Goal: Browse casually

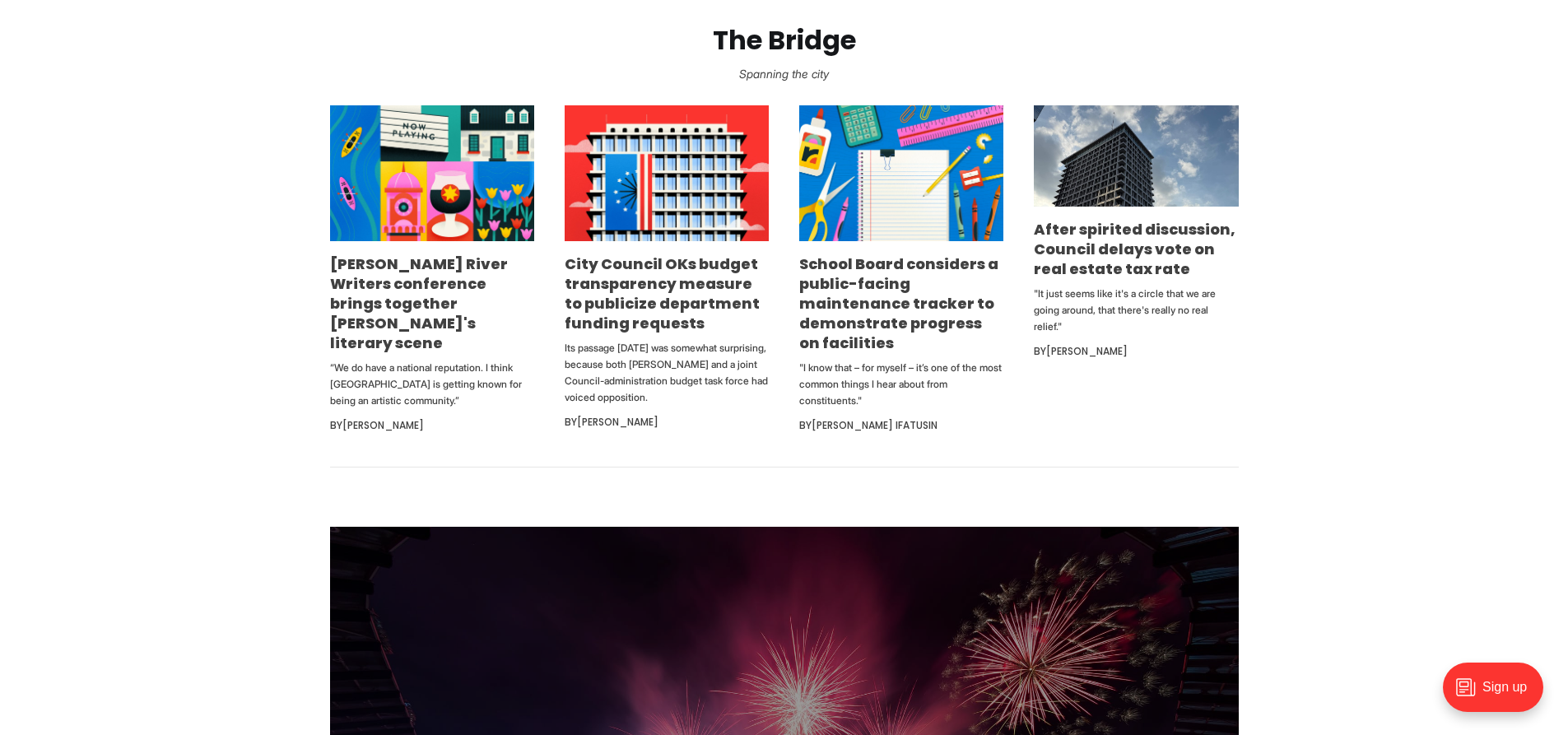
scroll to position [1126, 0]
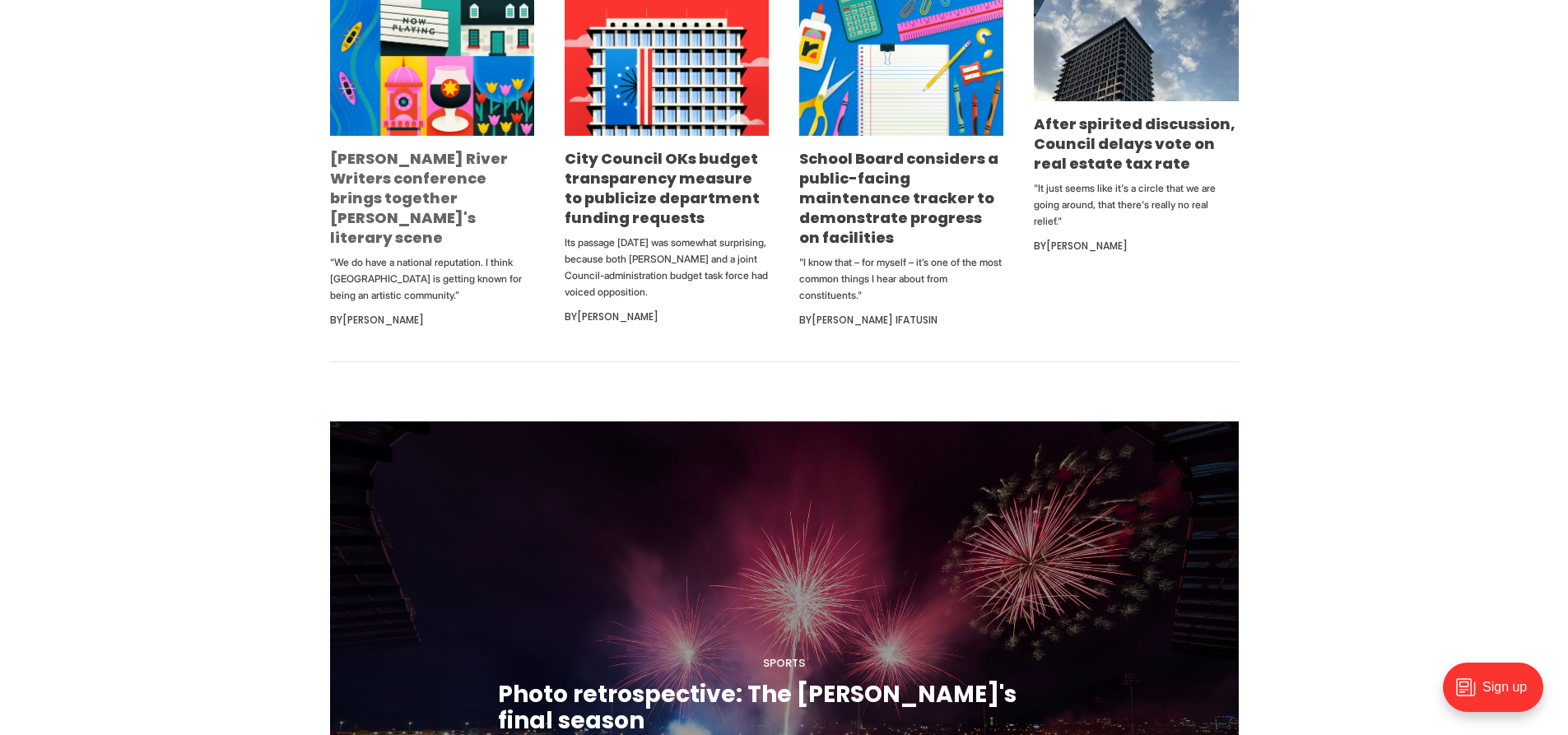
click at [365, 180] on link "[PERSON_NAME] River Writers conference brings together [PERSON_NAME]'s literary…" at bounding box center [418, 198] width 178 height 99
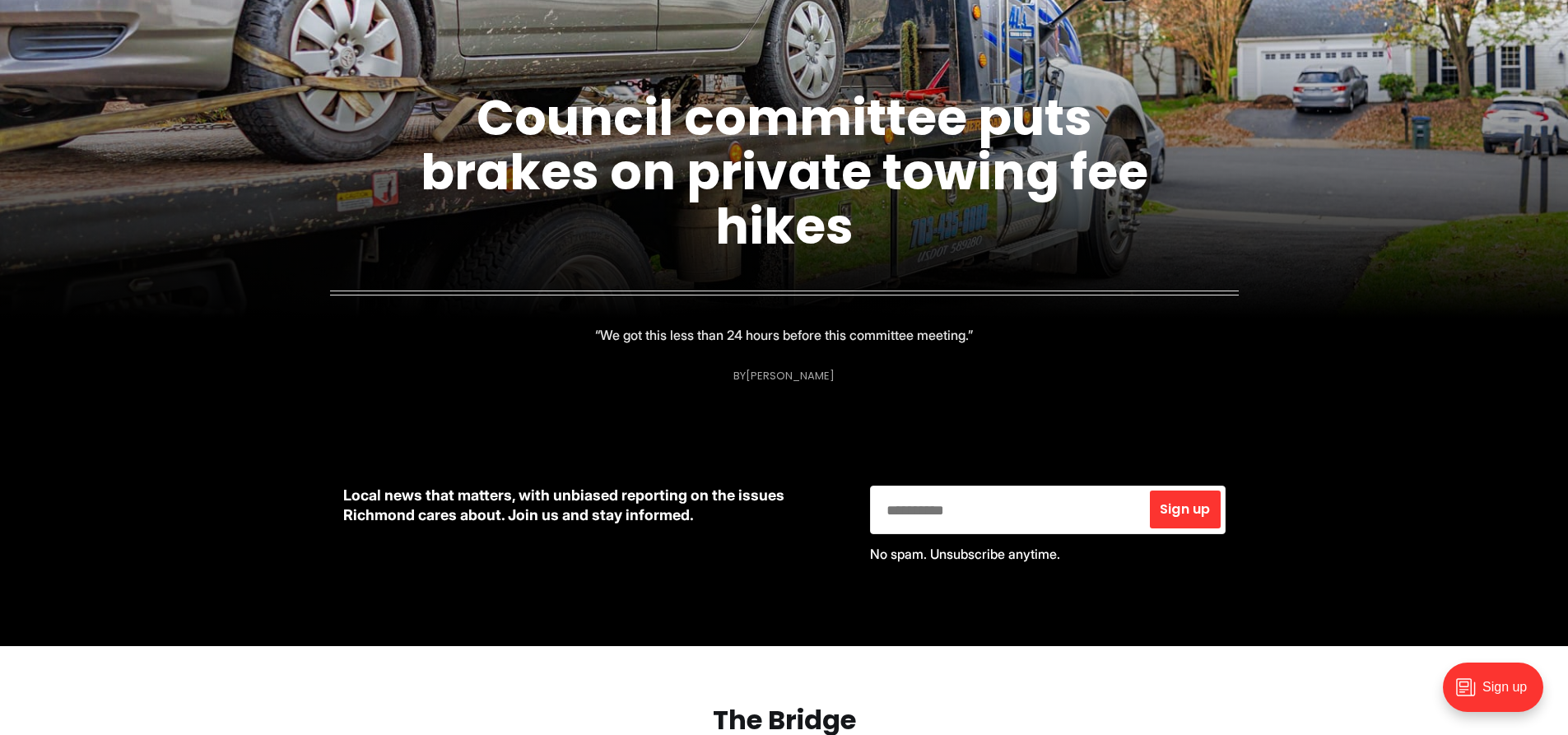
scroll to position [0, 0]
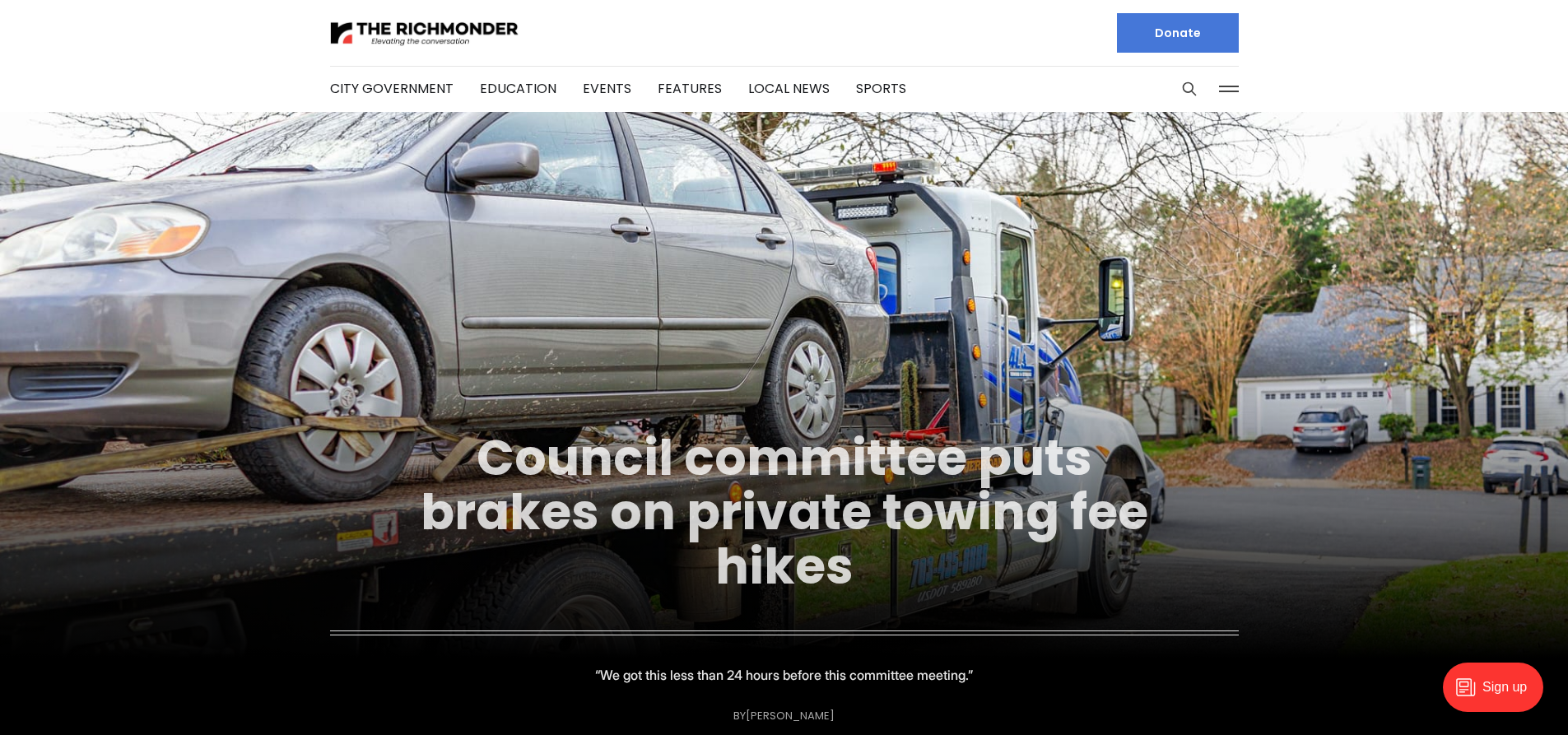
click at [749, 500] on link "Council committee puts brakes on private towing fee hikes" at bounding box center [784, 512] width 728 height 178
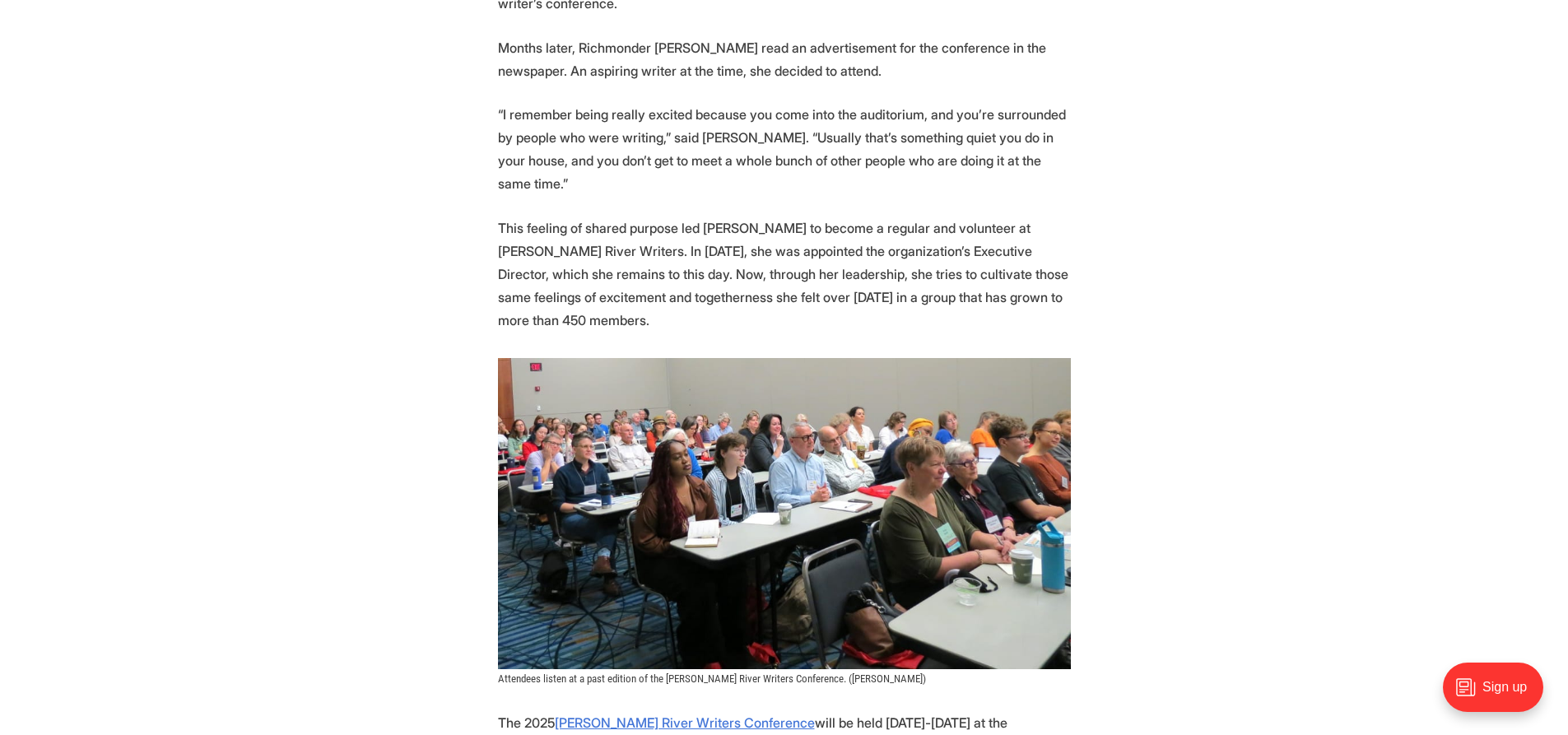
scroll to position [770, 0]
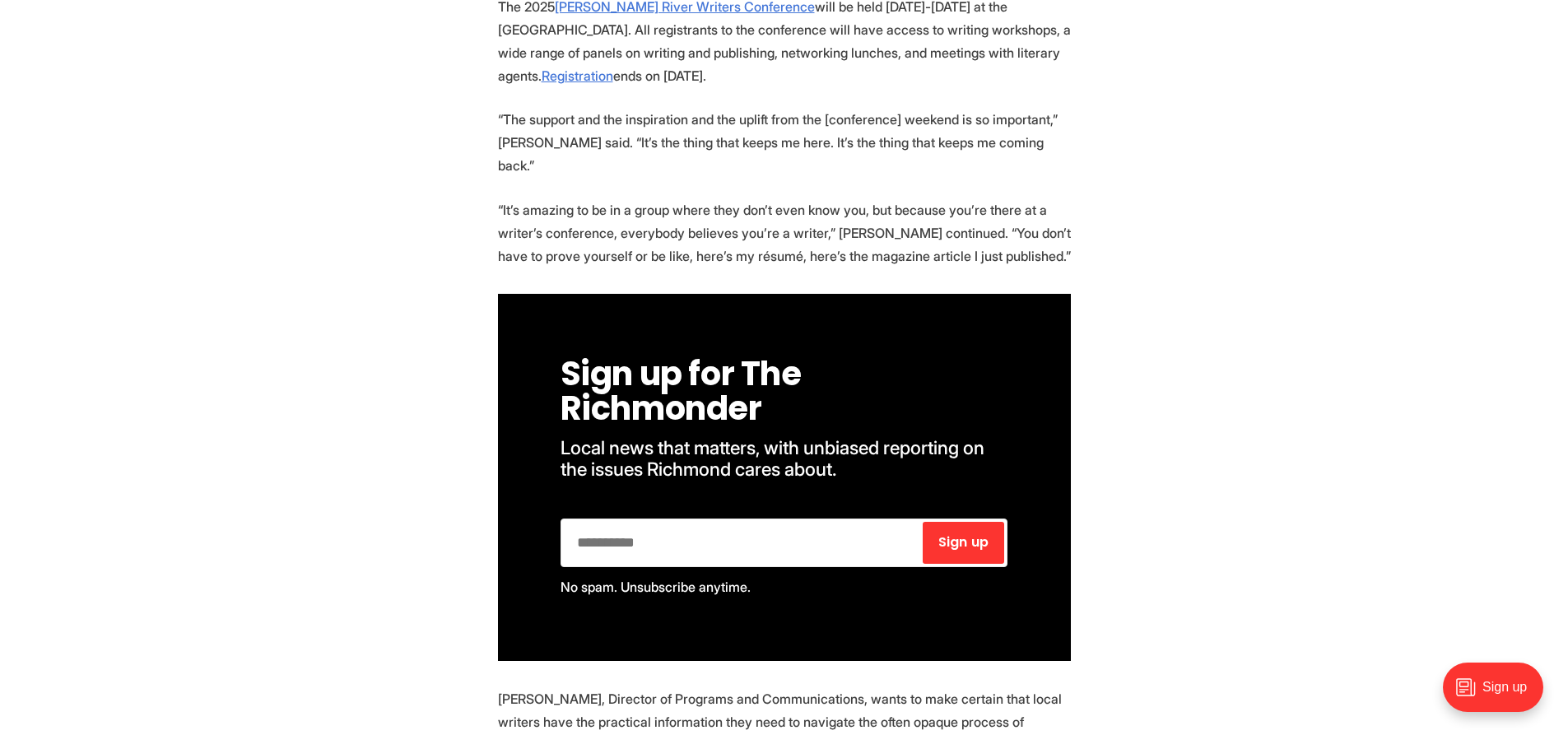
drag, startPoint x: 1575, startPoint y: 66, endPoint x: 1547, endPoint y: 204, distance: 140.8
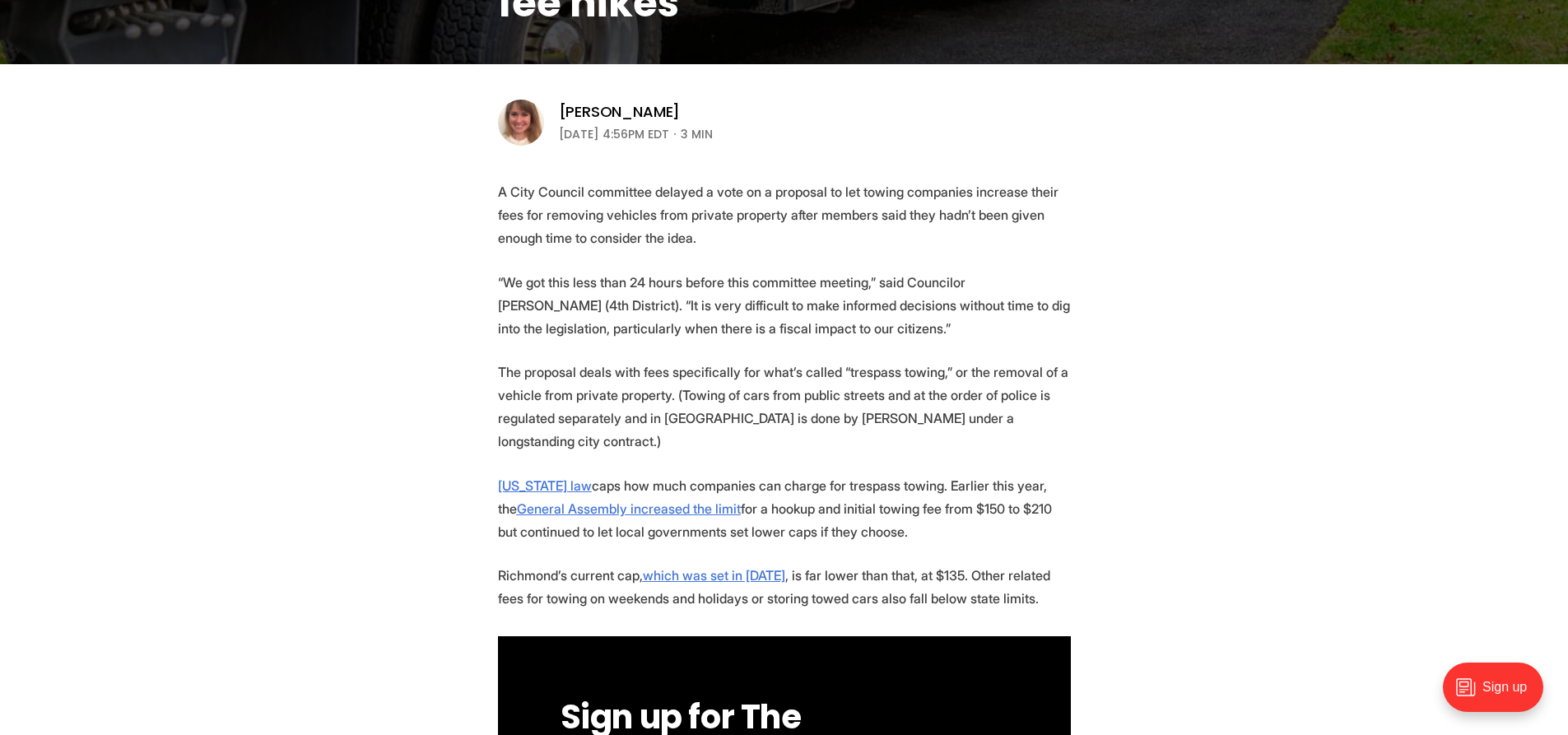
scroll to position [482, 0]
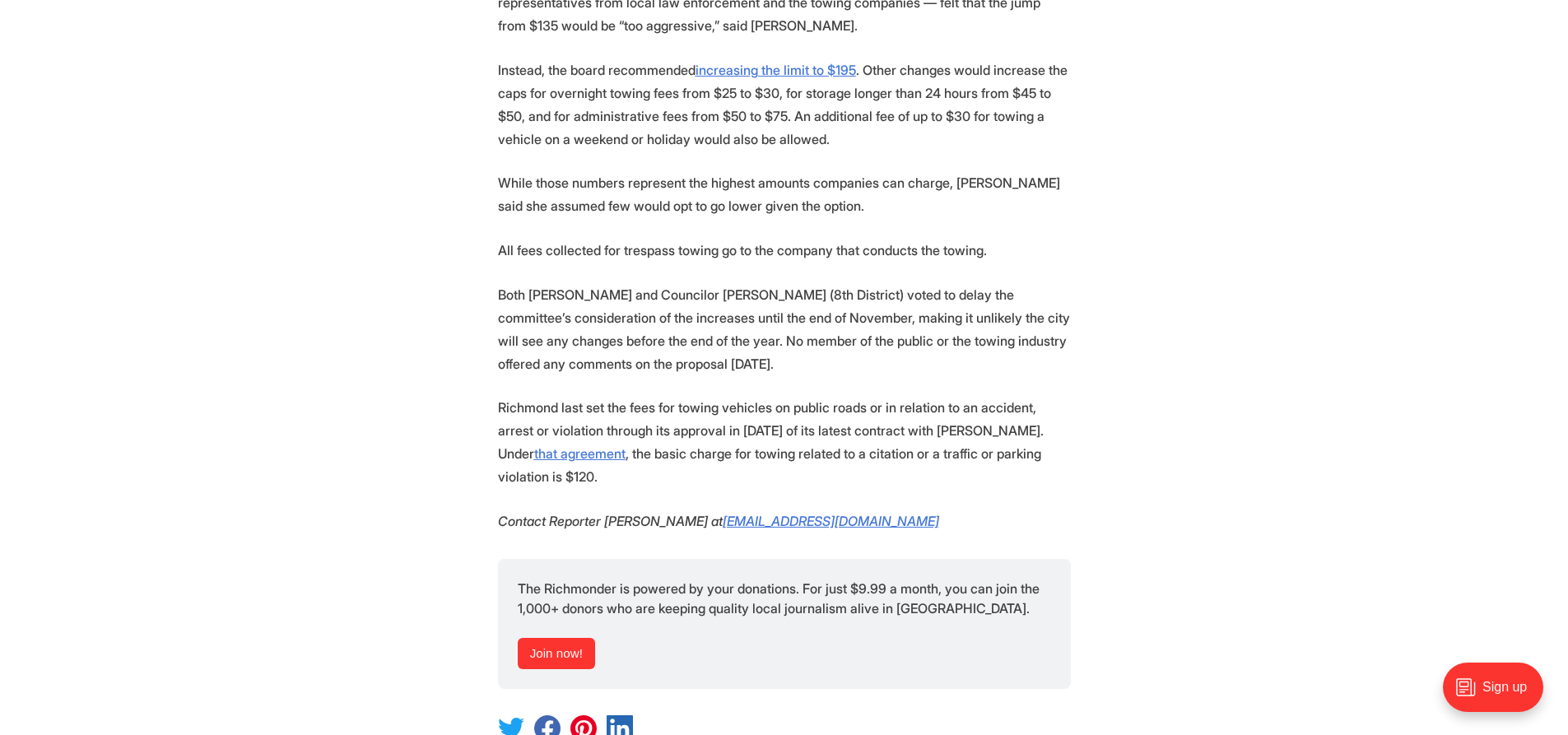
drag, startPoint x: 1574, startPoint y: 74, endPoint x: 1473, endPoint y: 381, distance: 323.2
click at [1473, 381] on html "City Government Education Events Features Local News Sports Donate Our Authors …" at bounding box center [784, 383] width 1568 height 4072
